Goal: Find specific page/section: Find specific page/section

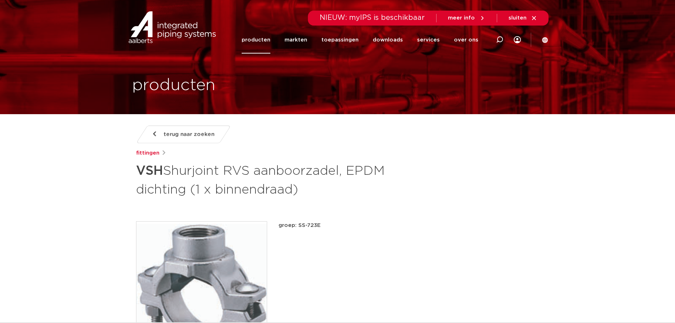
click at [176, 138] on span "terug naar zoeken" at bounding box center [189, 134] width 51 height 11
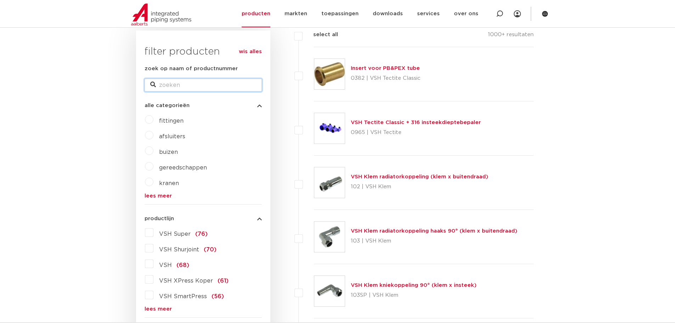
click at [185, 79] on input "zoek op naam of productnummer" at bounding box center [203, 85] width 117 height 13
type input "SS10"
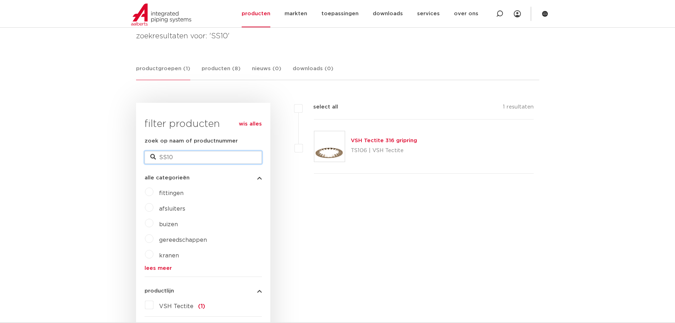
drag, startPoint x: 182, startPoint y: 160, endPoint x: 89, endPoint y: 157, distance: 92.9
click at [186, 157] on input "SS10" at bounding box center [203, 157] width 117 height 13
drag, startPoint x: 194, startPoint y: 159, endPoint x: 133, endPoint y: 152, distance: 61.0
click at [138, 153] on div "wis alles filter producten zoek op naam of productnummer SS10 alle categorieën …" at bounding box center [203, 264] width 134 height 322
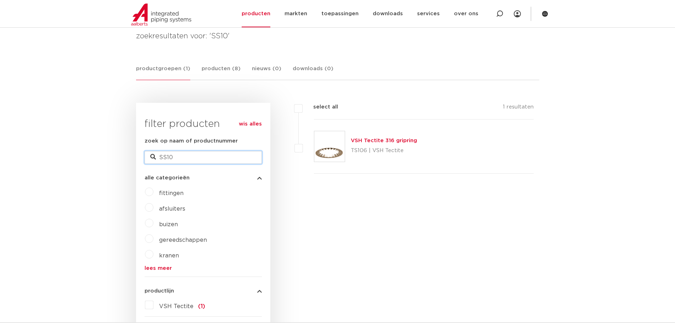
paste input "1SS100012001"
type input "1SS100012001"
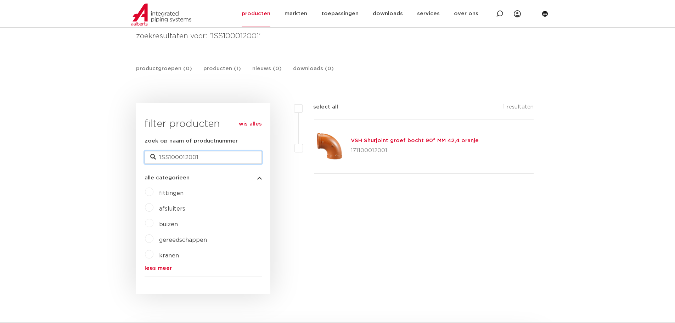
drag, startPoint x: 218, startPoint y: 162, endPoint x: 84, endPoint y: 141, distance: 135.5
click at [86, 142] on body "Zoeken NIEUW: myIPS is beschikbaar meer info sluiten producten markten toepassi…" at bounding box center [337, 300] width 675 height 813
paste input "160C4510002"
type input "1160C4510002"
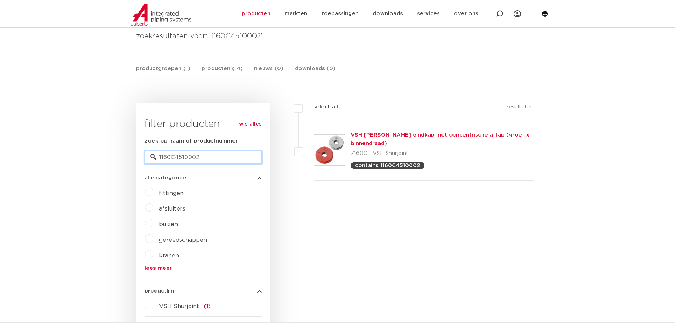
click at [214, 158] on input "1160C4510002" at bounding box center [203, 157] width 117 height 13
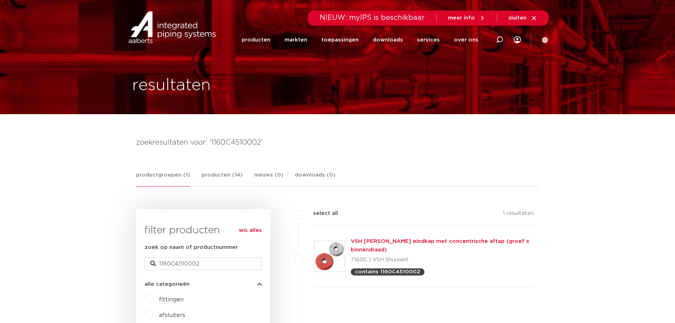
click at [220, 259] on div "zoek op naam of productnummer 1160C4510002" at bounding box center [203, 256] width 117 height 27
drag, startPoint x: 213, startPoint y: 264, endPoint x: 85, endPoint y: 256, distance: 128.2
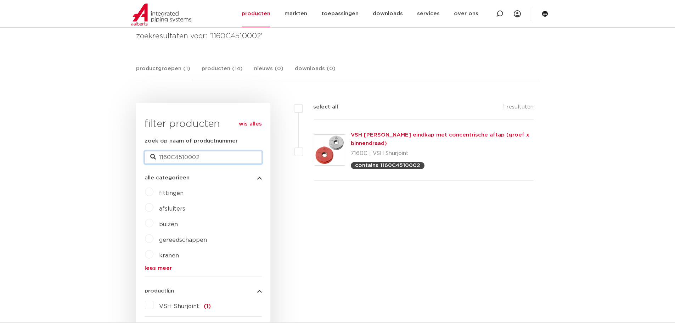
drag, startPoint x: 111, startPoint y: 153, endPoint x: 27, endPoint y: 150, distance: 83.7
paste input "71506230003"
type input "171506230003"
